Goal: Find specific page/section: Find specific page/section

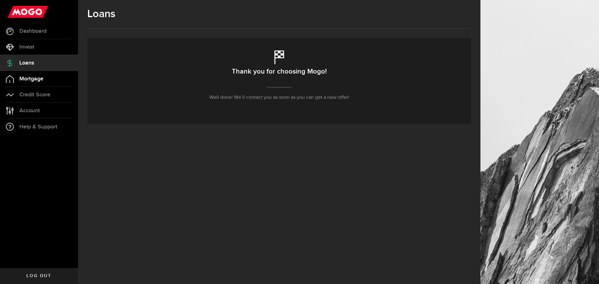
click at [23, 82] on link "Mortgage" at bounding box center [39, 79] width 78 height 16
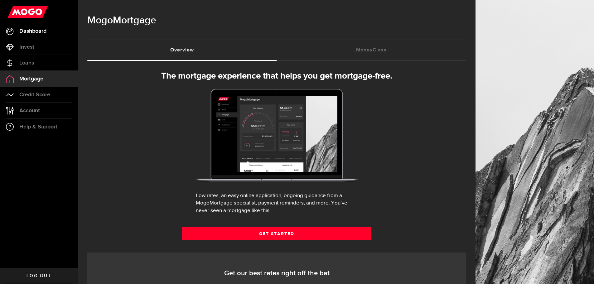
select select "3knYdhfXw4iYoq2m0WGQES"
click at [37, 28] on span "Dashboard" at bounding box center [32, 31] width 27 height 6
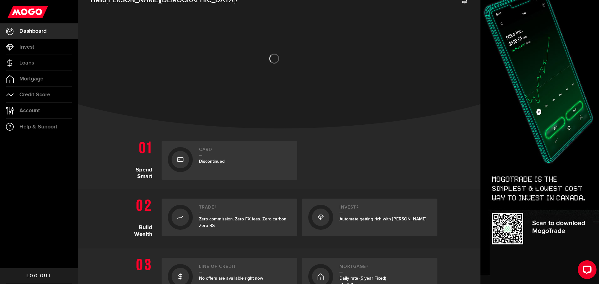
scroll to position [46, 0]
